Goal: Task Accomplishment & Management: Manage account settings

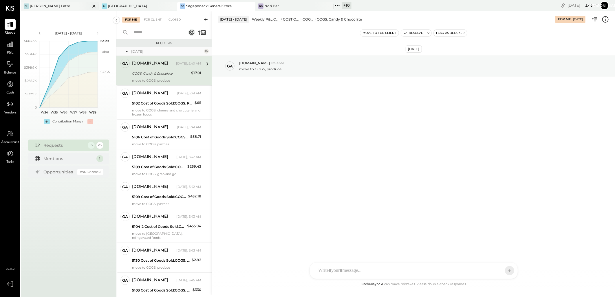
click at [38, 6] on div "[PERSON_NAME] Latte" at bounding box center [50, 5] width 40 height 5
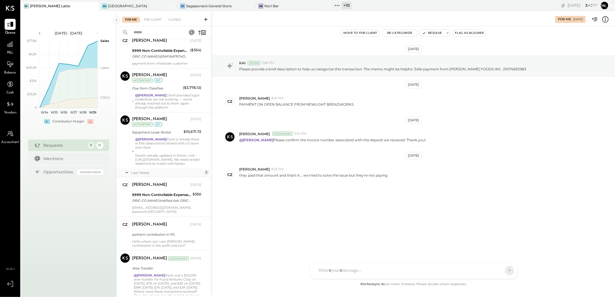
scroll to position [173, 0]
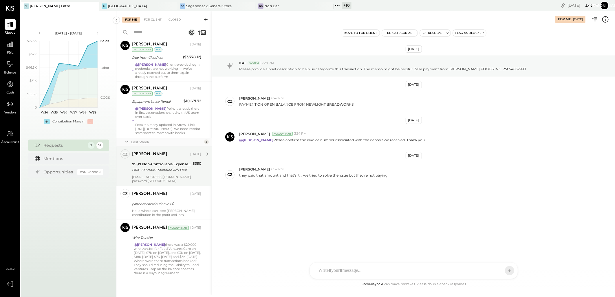
click at [143, 169] on div "ORIG CO NAME:Stratified Adv ORIG ID:XXXXXX2568 DESC DATE: CO ENTRY DESCR:Standa…" at bounding box center [161, 170] width 59 height 6
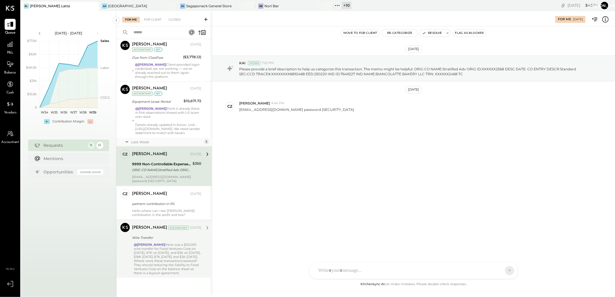
click at [161, 251] on div "@[PERSON_NAME] there was a $20,000 wire transfer for Food Ventures Corp on [DAT…" at bounding box center [168, 259] width 68 height 32
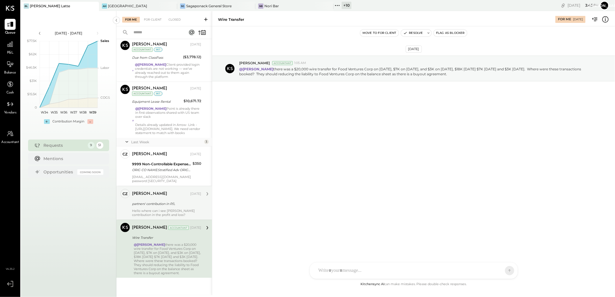
click at [158, 202] on div "partners' contribution in P/L" at bounding box center [166, 204] width 68 height 6
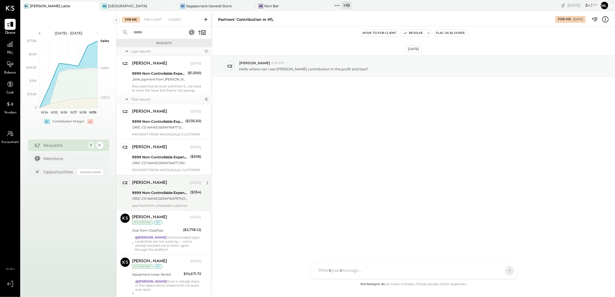
click at [156, 186] on div "[PERSON_NAME]" at bounding box center [149, 183] width 35 height 6
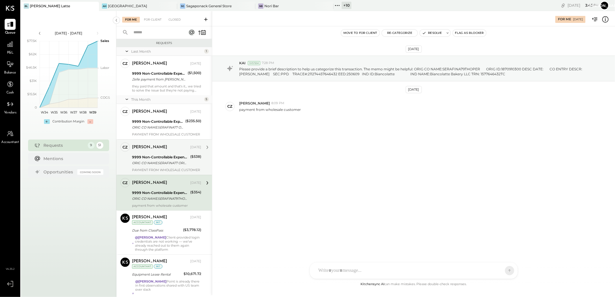
click at [152, 164] on div "ORIG CO NAME:SERAFINA77 ORIG ID:XXXXXX3684 DESC DATE: CO ENTRY DESCR:77TH SEC:P…" at bounding box center [160, 163] width 56 height 6
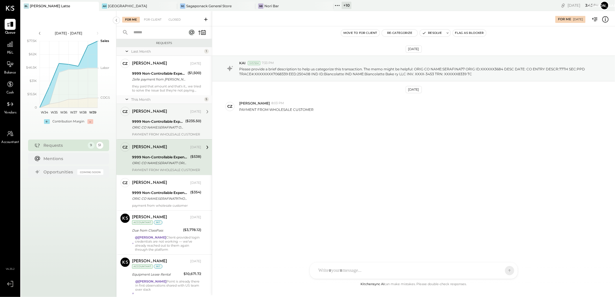
click at [161, 132] on div "[PERSON_NAME] [DATE] 9999 Non-Controllable Expenses:Other Income and Expenses:T…" at bounding box center [166, 122] width 69 height 30
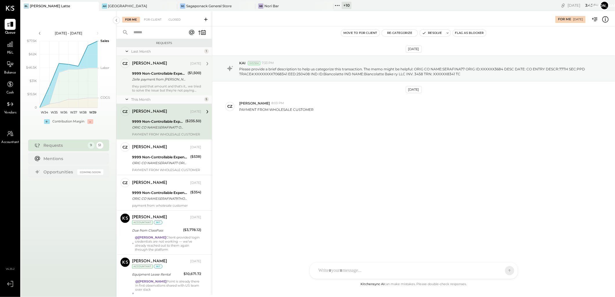
click at [157, 80] on div "Zelle payment from [PERSON_NAME] FOODS INC. 25074832983" at bounding box center [159, 79] width 54 height 6
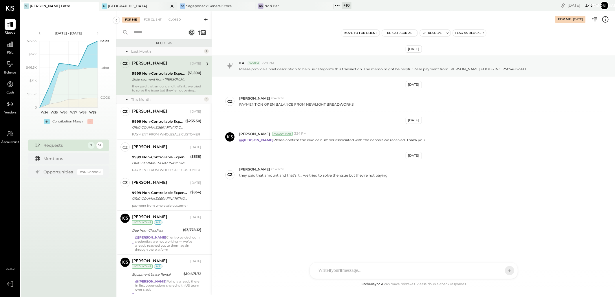
click at [121, 4] on div "[GEOGRAPHIC_DATA]" at bounding box center [127, 5] width 39 height 5
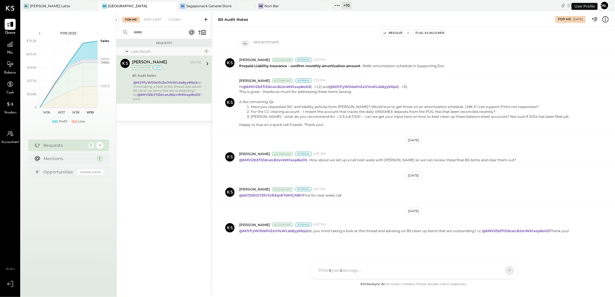
scroll to position [275, 0]
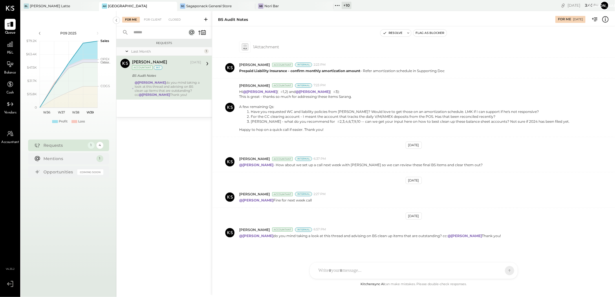
click at [349, 5] on div "+ 10" at bounding box center [347, 5] width 10 height 7
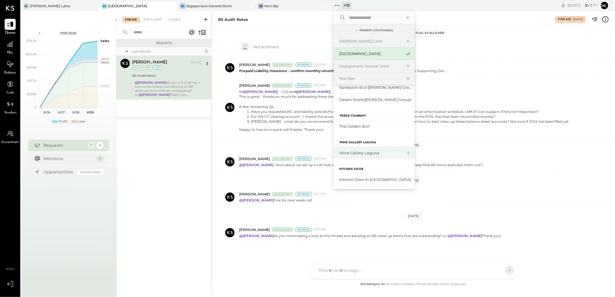
scroll to position [121, 0]
click at [360, 125] on div "The Golden Bull" at bounding box center [371, 126] width 63 height 6
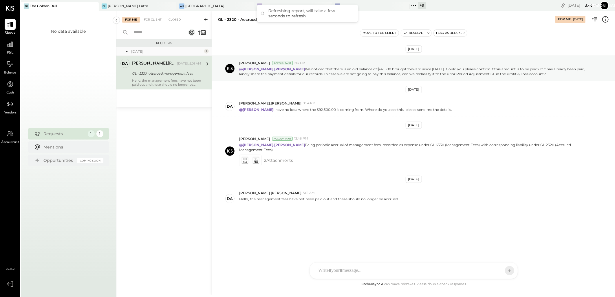
click at [329, 39] on div "Move to for client Resolve Flag as Blocker" at bounding box center [413, 32] width 403 height 13
click at [418, 4] on div "+ 9" at bounding box center [422, 5] width 8 height 7
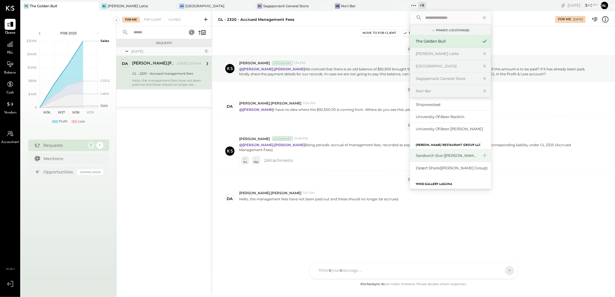
scroll to position [96, 0]
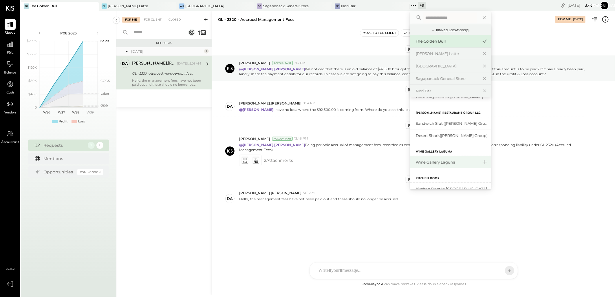
click at [430, 160] on div "Wine Gallery Laguna" at bounding box center [447, 163] width 63 height 6
